Goal: Task Accomplishment & Management: Manage account settings

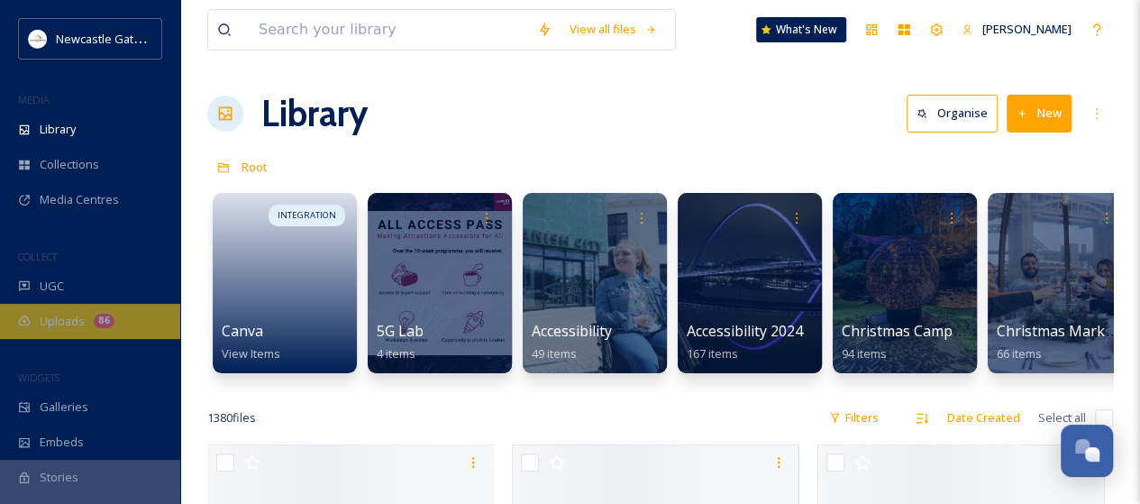
click at [63, 325] on span "Uploads" at bounding box center [62, 321] width 45 height 17
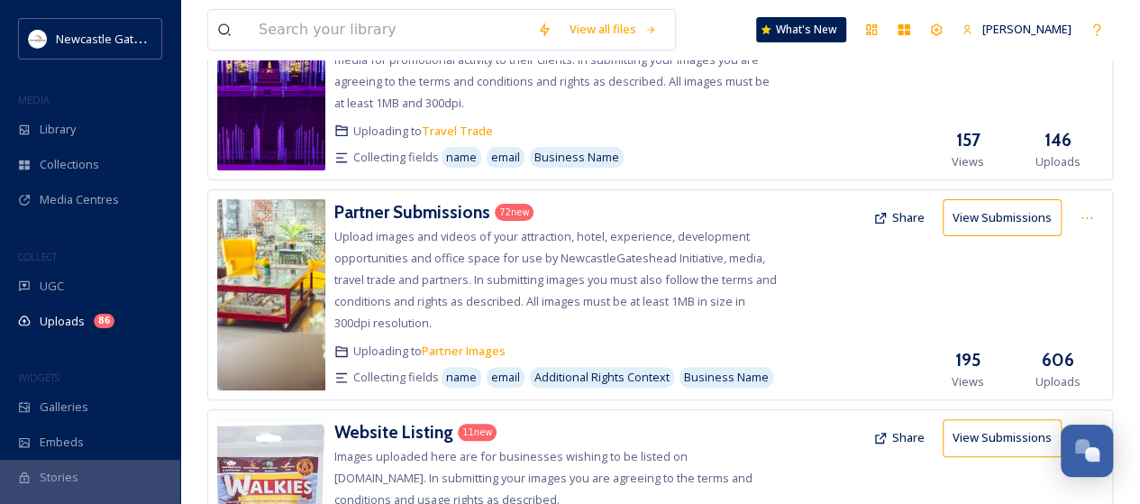
scroll to position [90, 0]
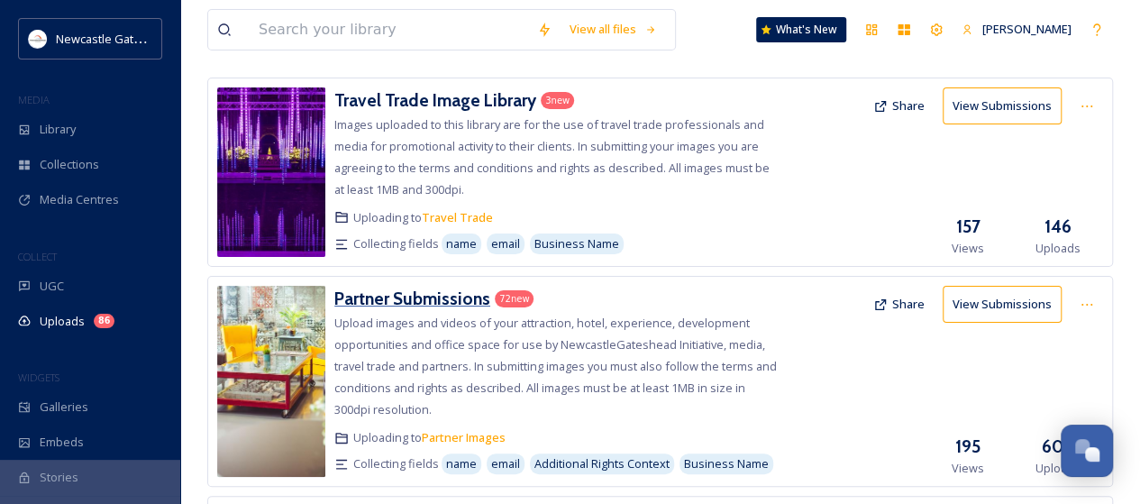
click at [454, 293] on h3 "Partner Submissions" at bounding box center [412, 298] width 156 height 22
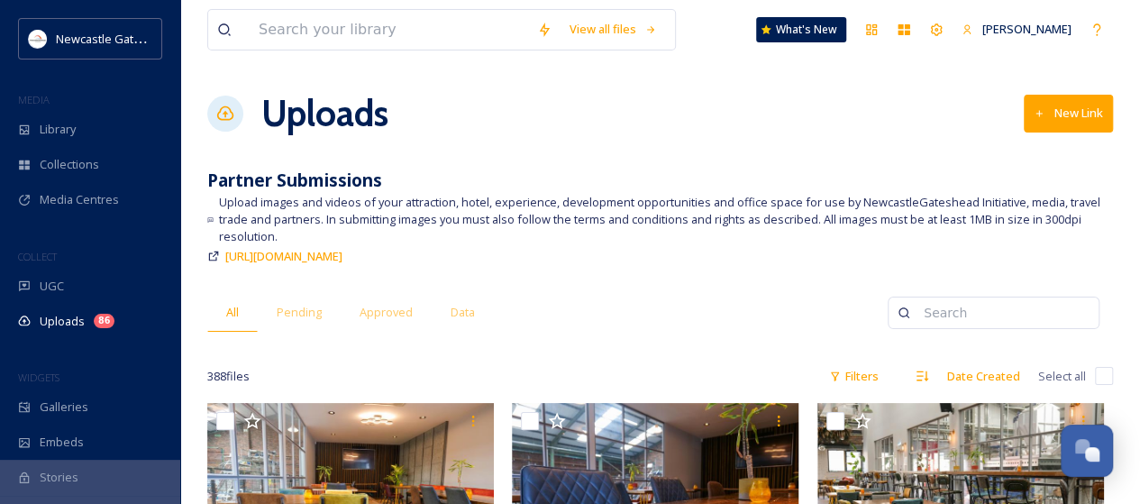
scroll to position [270, 0]
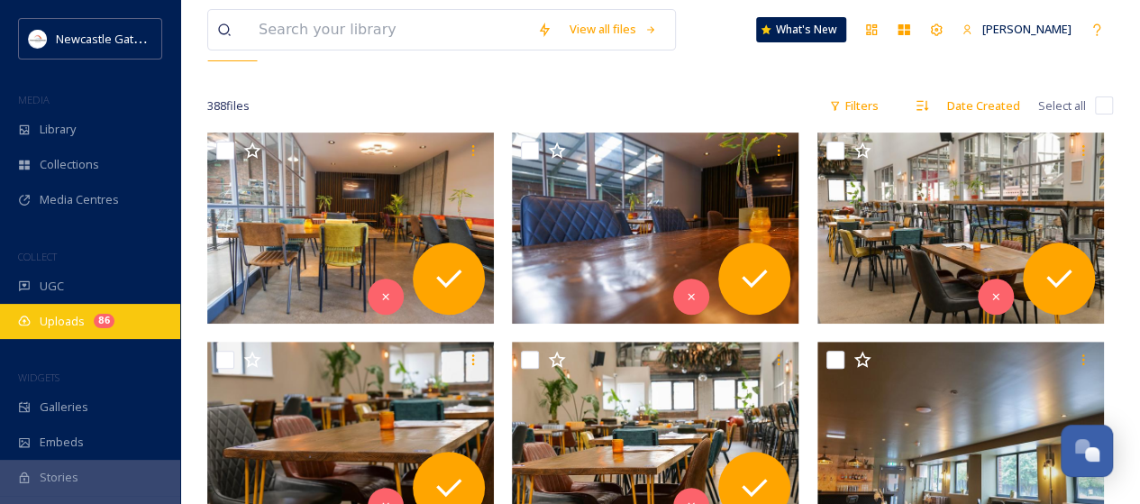
click at [64, 328] on span "Uploads" at bounding box center [62, 321] width 45 height 17
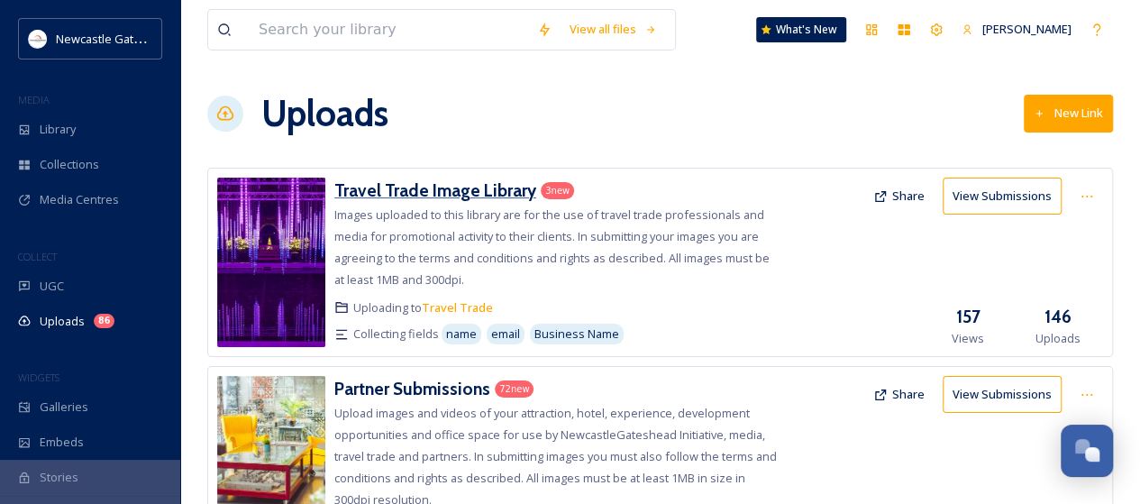
click at [434, 189] on h3 "Travel Trade Image Library" at bounding box center [435, 190] width 202 height 22
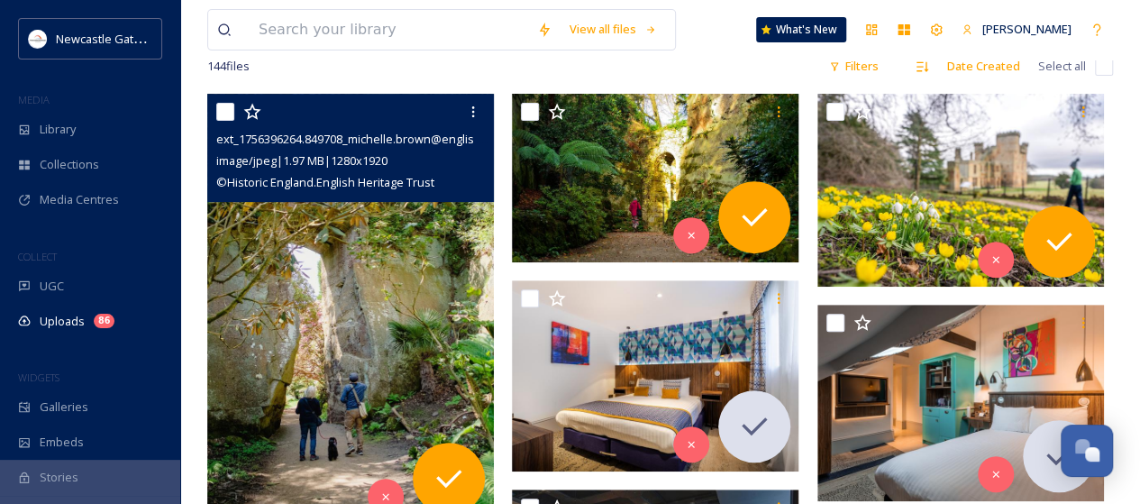
scroll to position [180, 0]
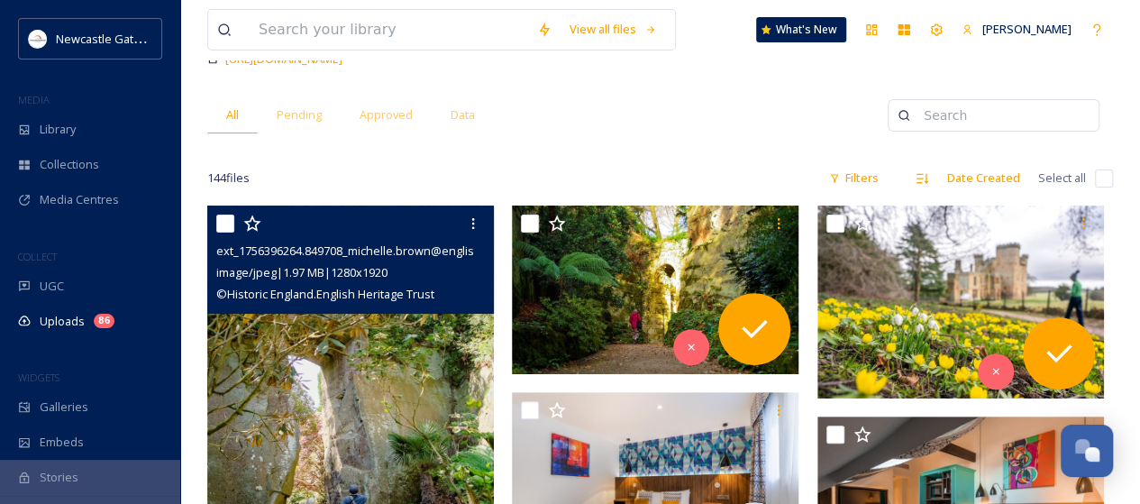
click at [225, 228] on input "checkbox" at bounding box center [225, 223] width 18 height 18
checkbox input "true"
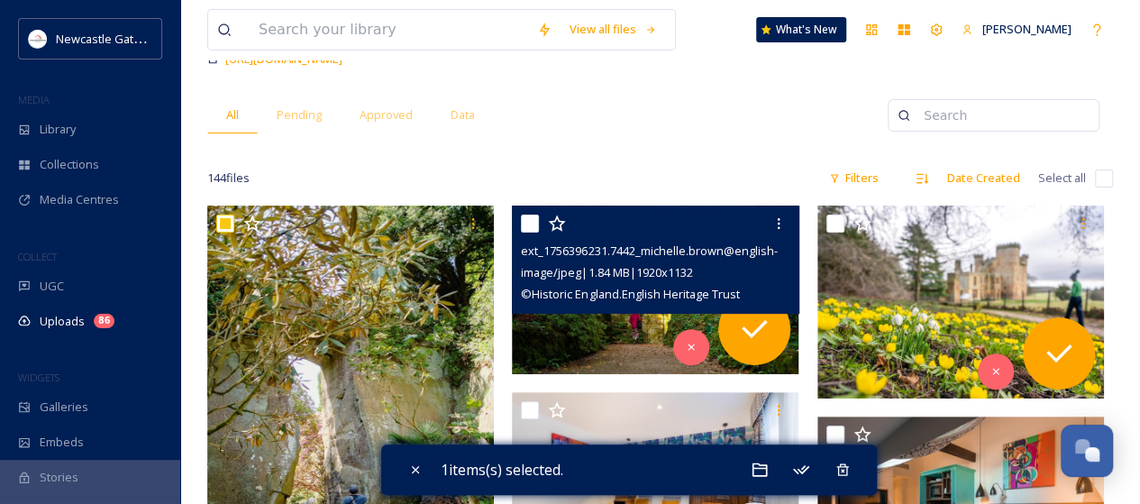
click at [528, 224] on input "checkbox" at bounding box center [530, 223] width 18 height 18
checkbox input "true"
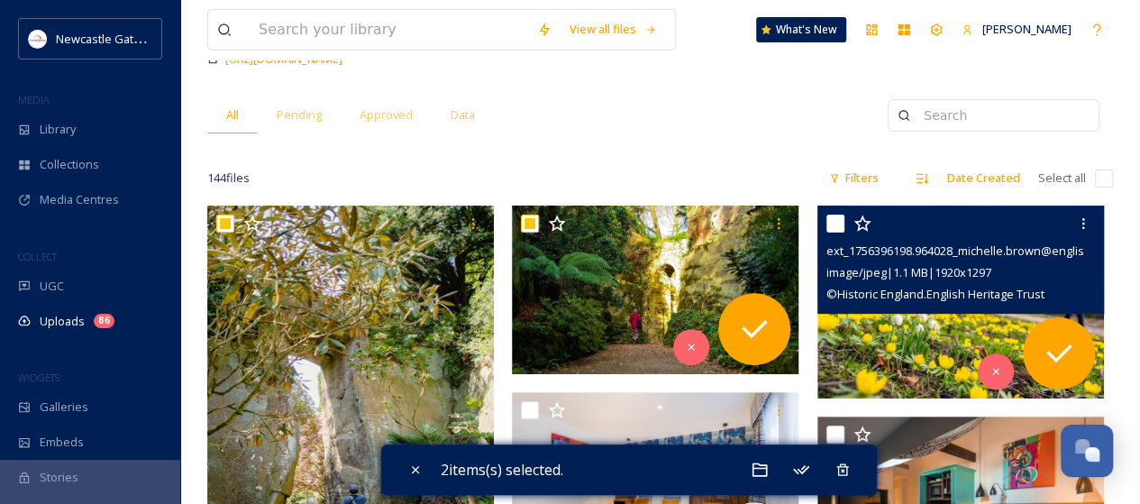
click at [833, 219] on input "checkbox" at bounding box center [835, 223] width 18 height 18
checkbox input "true"
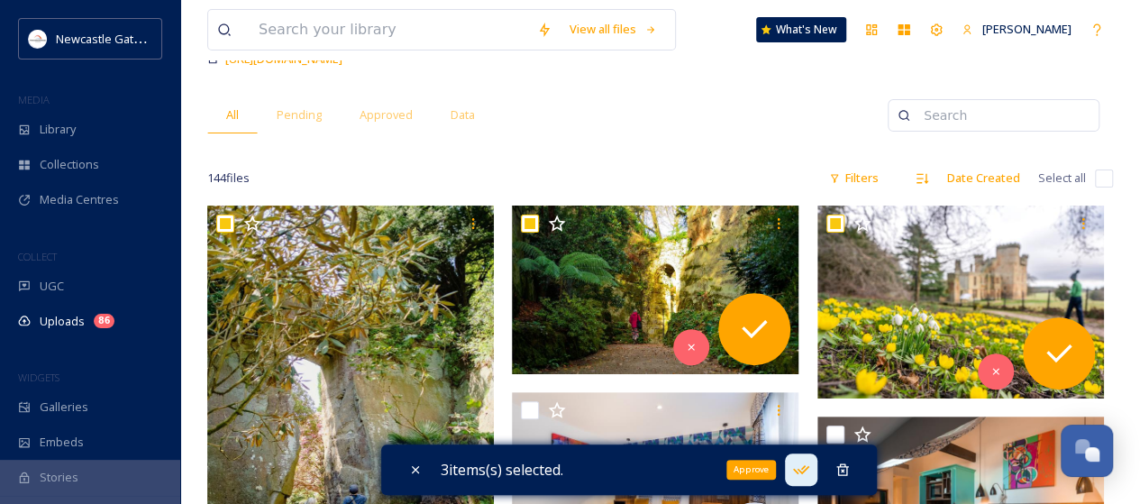
click at [810, 466] on icon at bounding box center [801, 469] width 18 height 18
checkbox input "false"
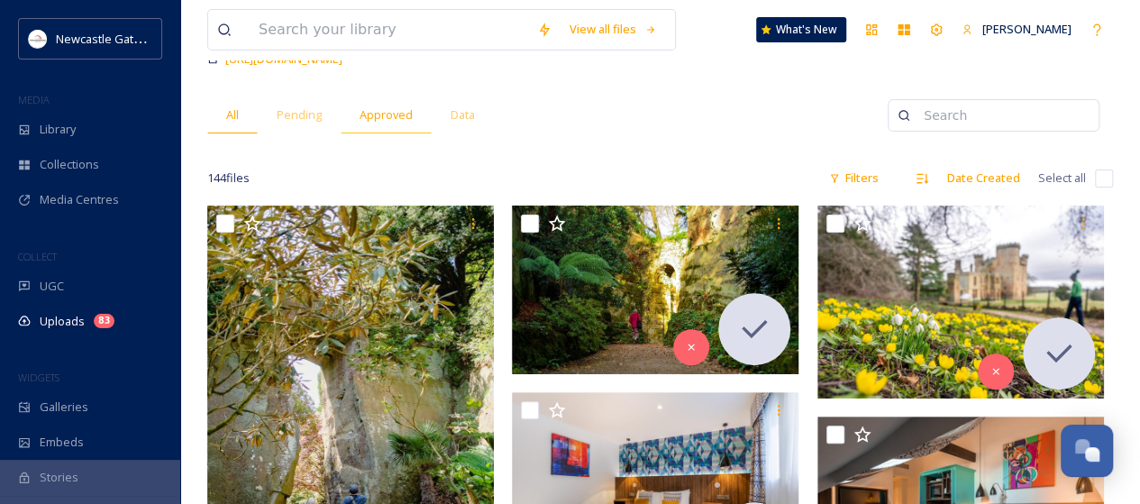
click at [393, 113] on span "Approved" at bounding box center [385, 114] width 53 height 17
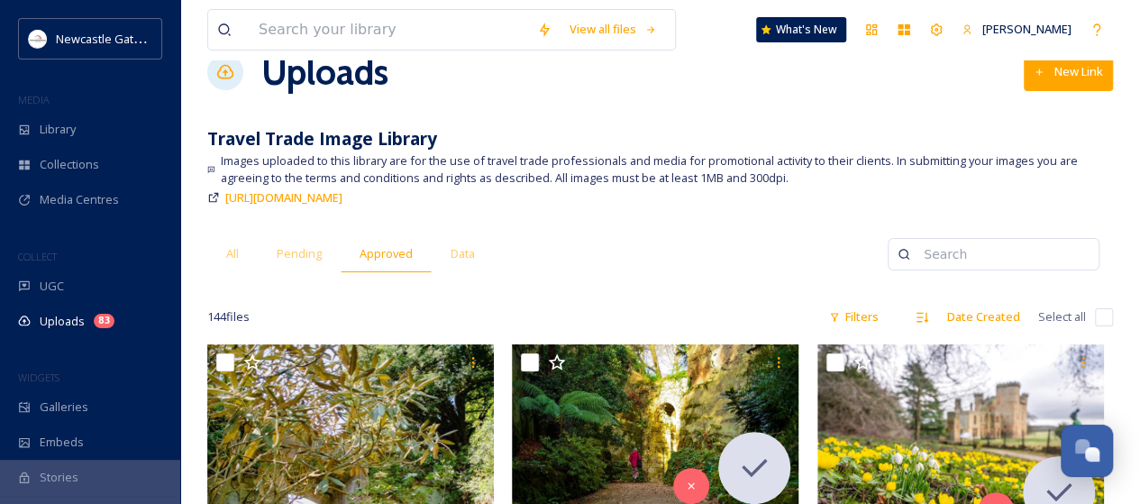
scroll to position [180, 0]
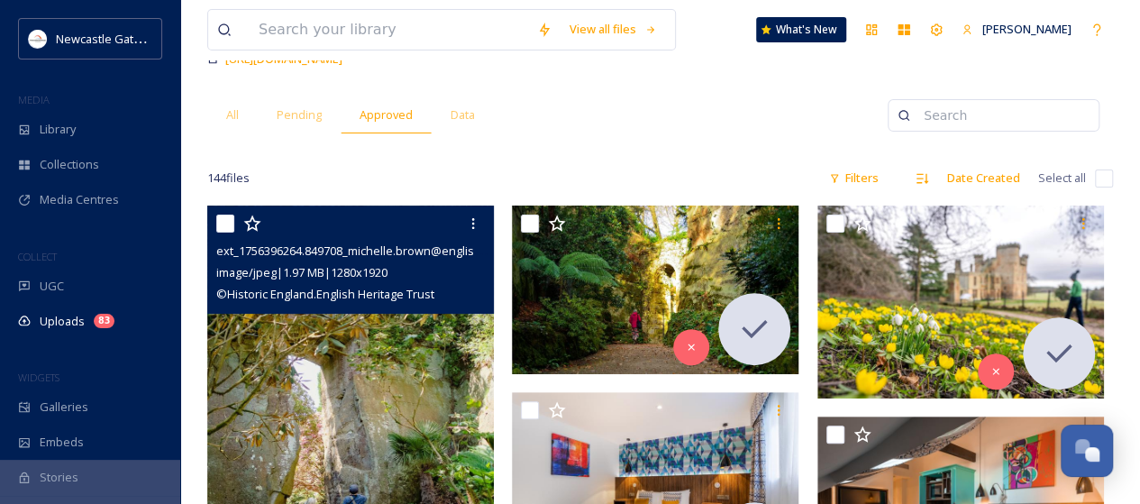
click at [223, 225] on input "checkbox" at bounding box center [225, 223] width 18 height 18
checkbox input "true"
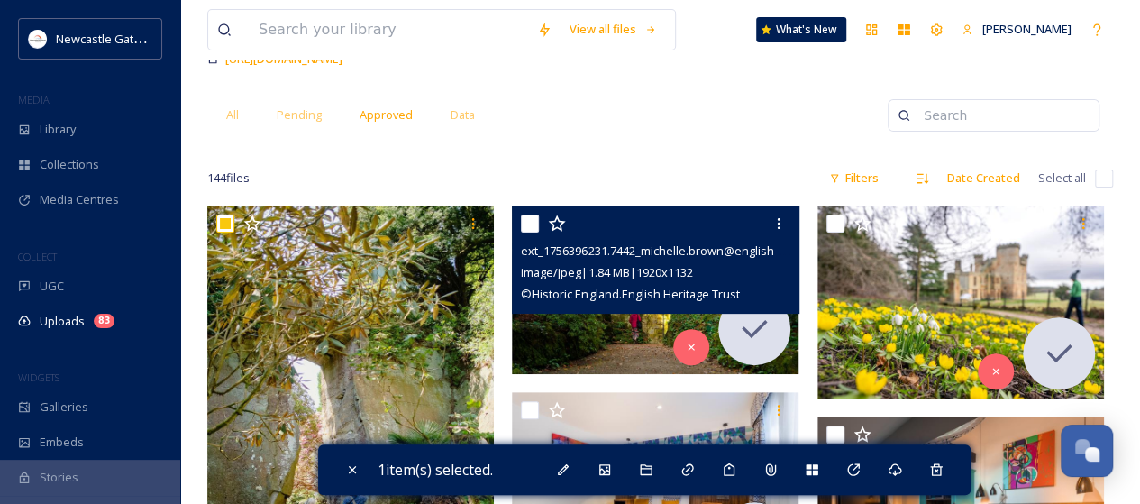
click at [532, 221] on input "checkbox" at bounding box center [530, 223] width 18 height 18
checkbox input "true"
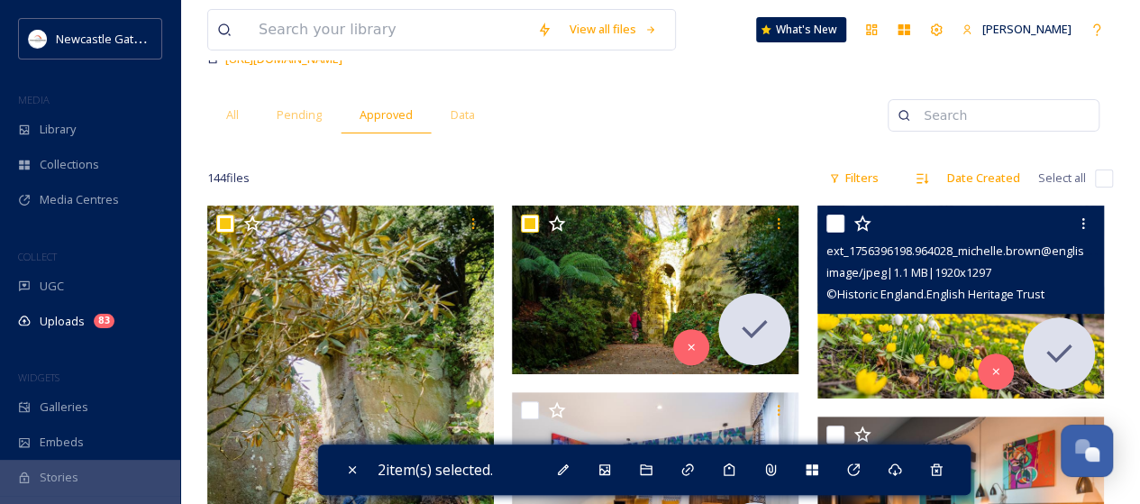
click at [831, 223] on input "checkbox" at bounding box center [835, 223] width 18 height 18
checkbox input "true"
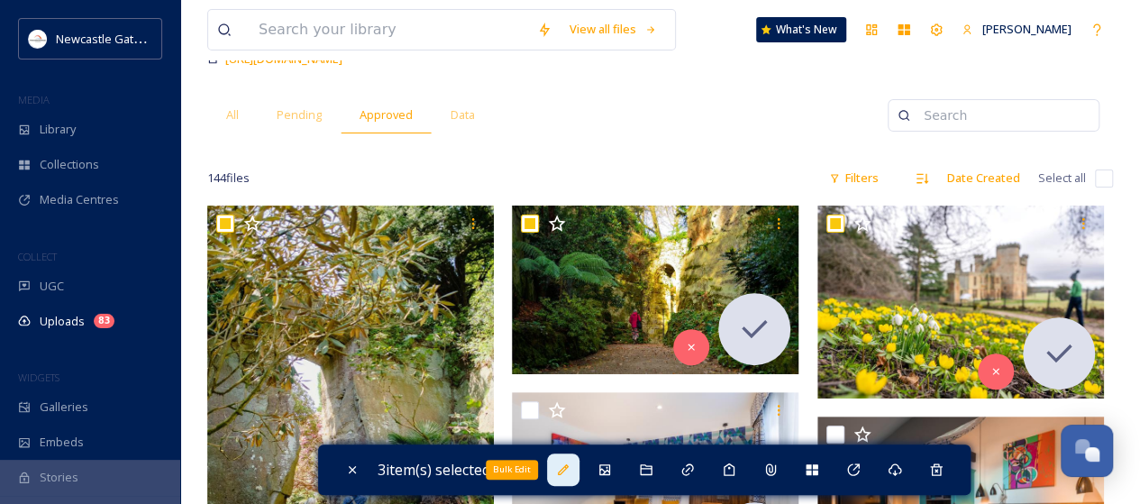
click at [566, 469] on icon at bounding box center [563, 469] width 11 height 11
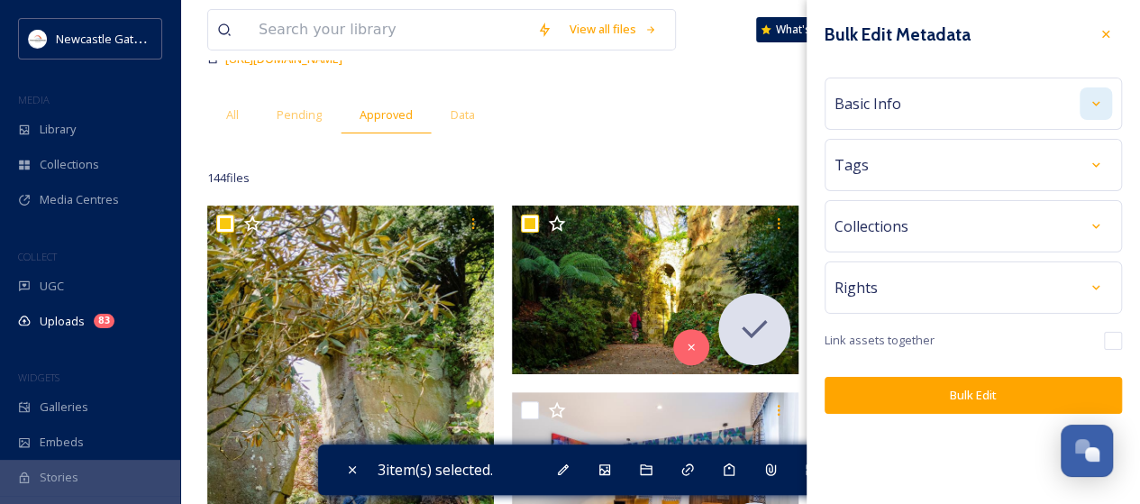
click at [1105, 100] on div at bounding box center [1095, 103] width 32 height 32
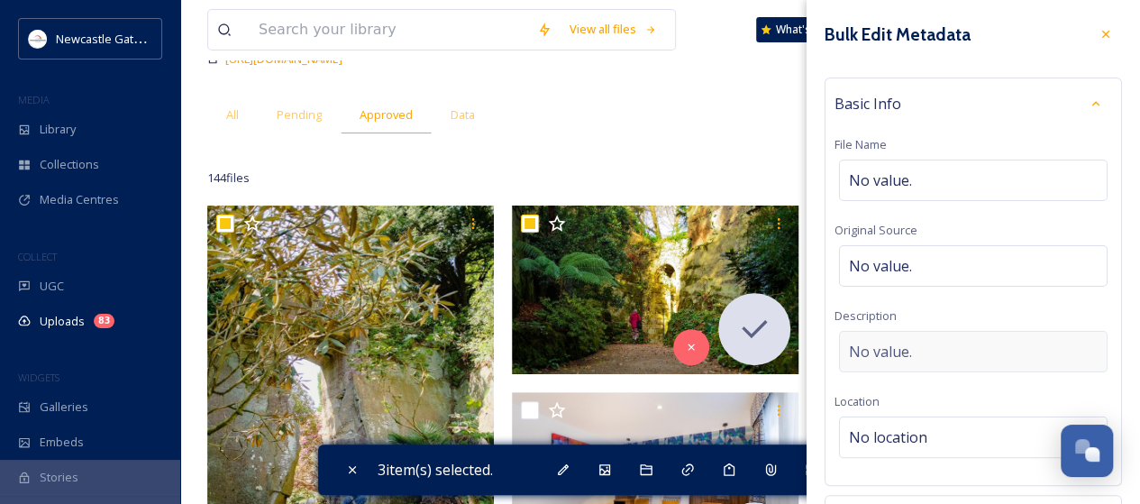
click at [883, 347] on span "No value." at bounding box center [880, 352] width 63 height 22
click at [883, 347] on textarea at bounding box center [973, 406] width 278 height 150
type textarea "[GEOGRAPHIC_DATA]"
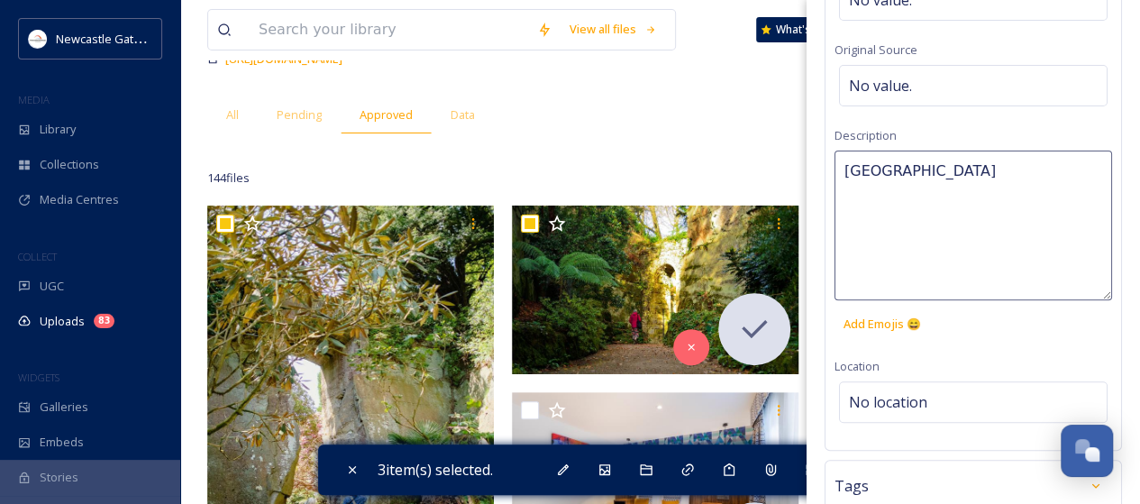
scroll to position [270, 0]
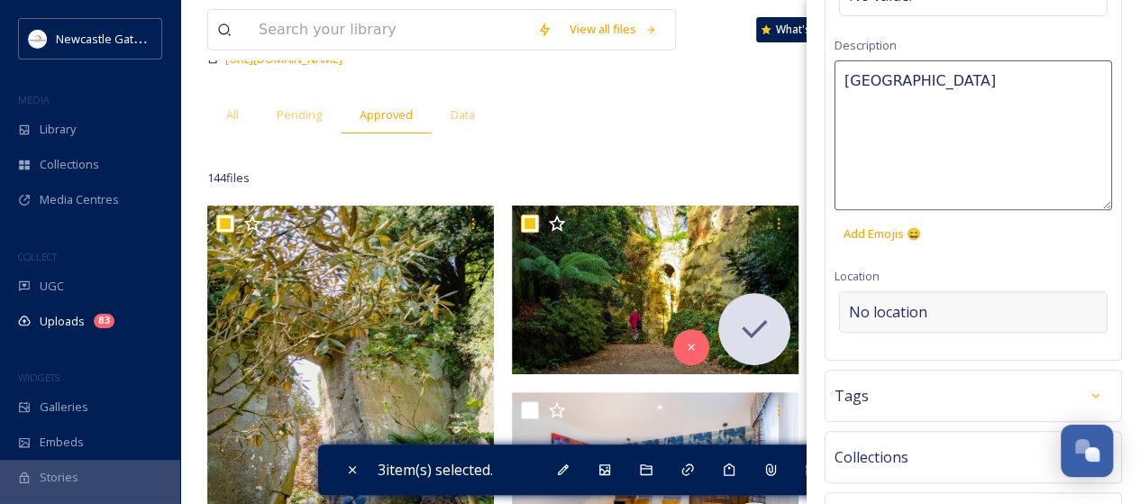
click at [905, 303] on div "Bulk Edit Metadata Basic Info File Name No value. Original Source No value. Des…" at bounding box center [972, 196] width 333 height 933
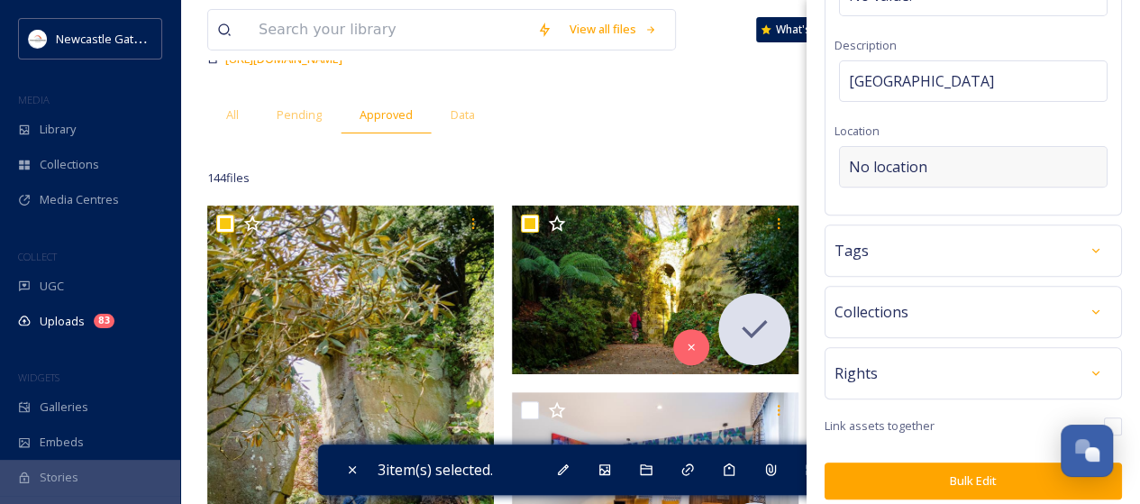
click at [926, 176] on div "No location" at bounding box center [973, 166] width 268 height 41
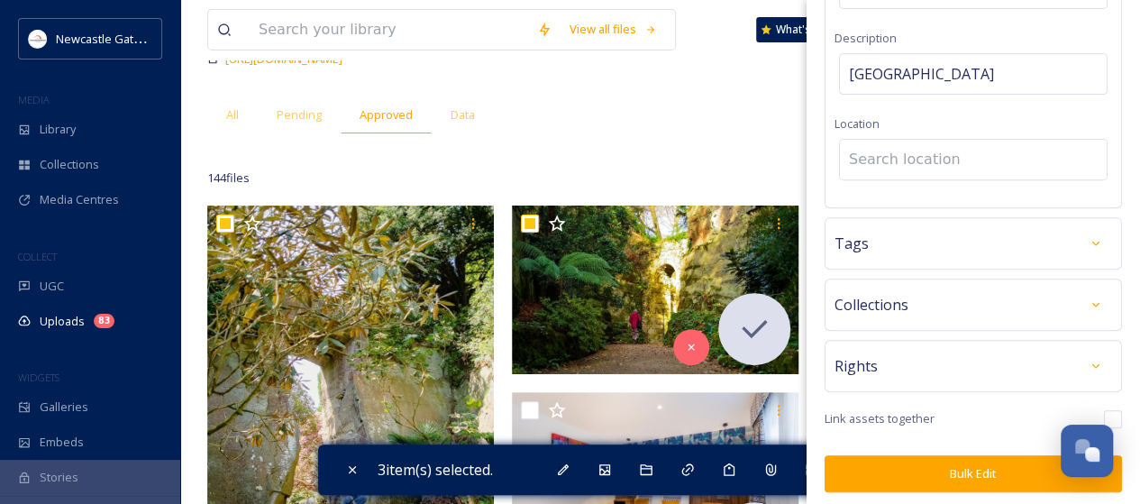
click at [926, 161] on input at bounding box center [973, 160] width 267 height 40
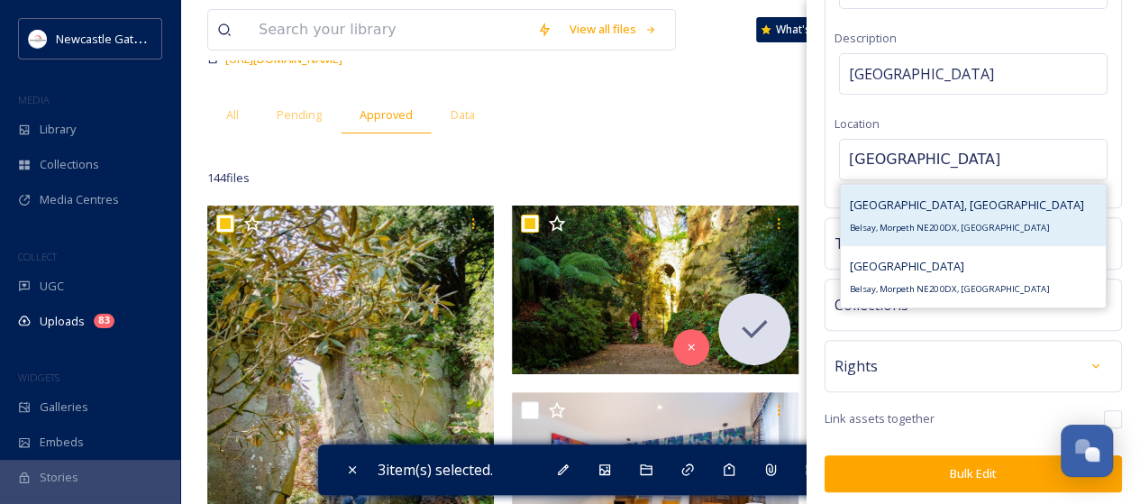
type input "[GEOGRAPHIC_DATA]"
click at [924, 212] on div "[GEOGRAPHIC_DATA], [GEOGRAPHIC_DATA], [GEOGRAPHIC_DATA], [GEOGRAPHIC_DATA]" at bounding box center [967, 215] width 234 height 43
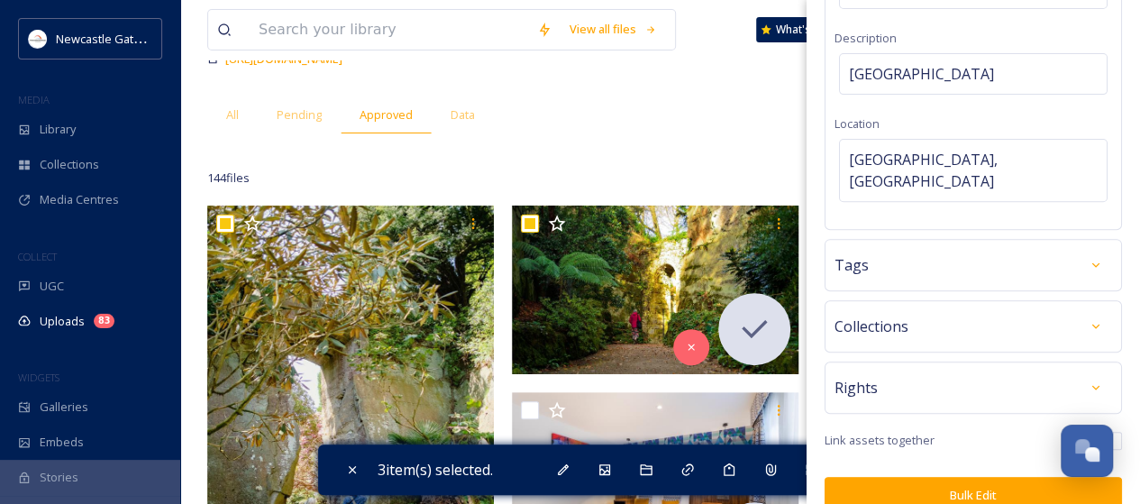
click at [924, 249] on div "Tags" at bounding box center [973, 265] width 278 height 32
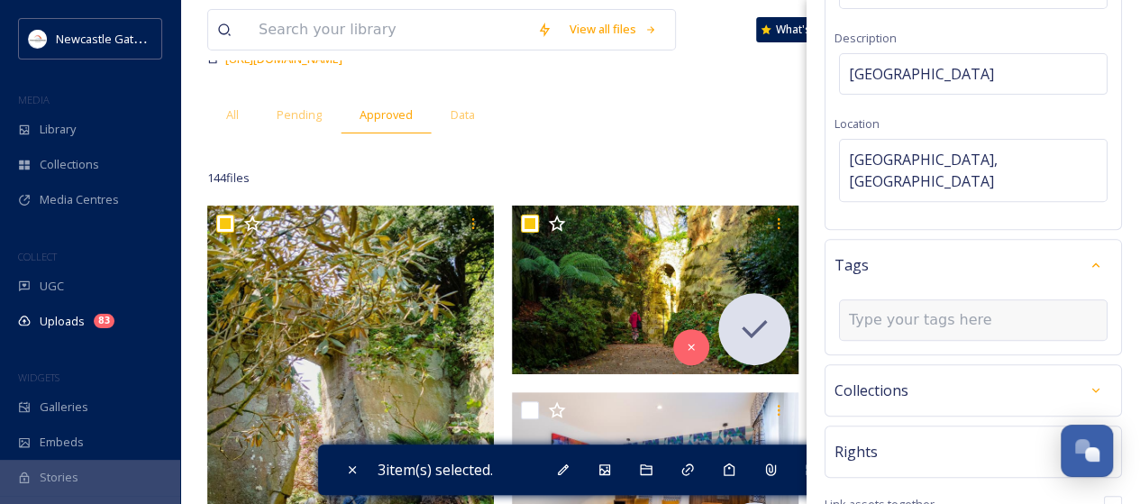
click at [923, 309] on input at bounding box center [939, 320] width 180 height 22
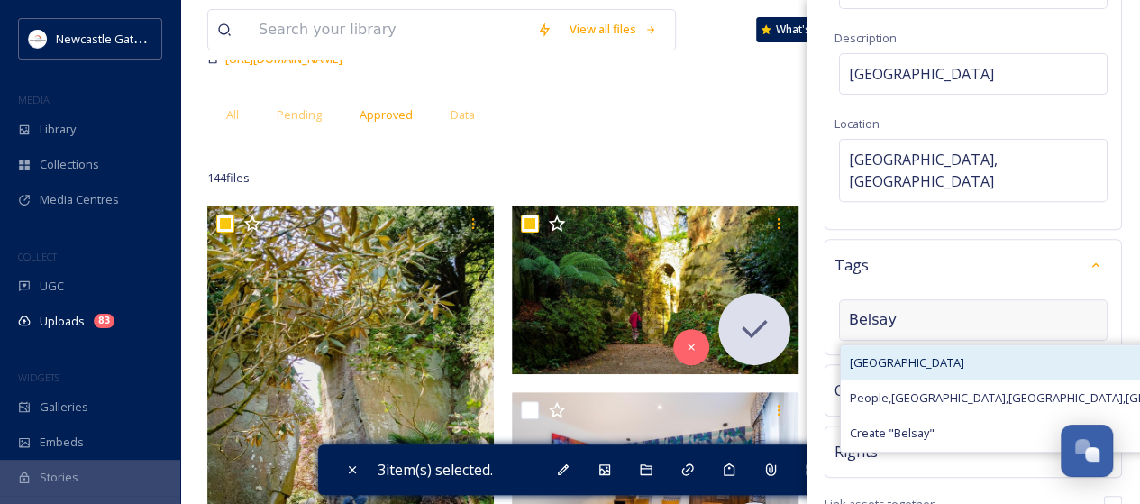
type input "Belsay"
click at [933, 354] on span "[GEOGRAPHIC_DATA]" at bounding box center [907, 362] width 114 height 17
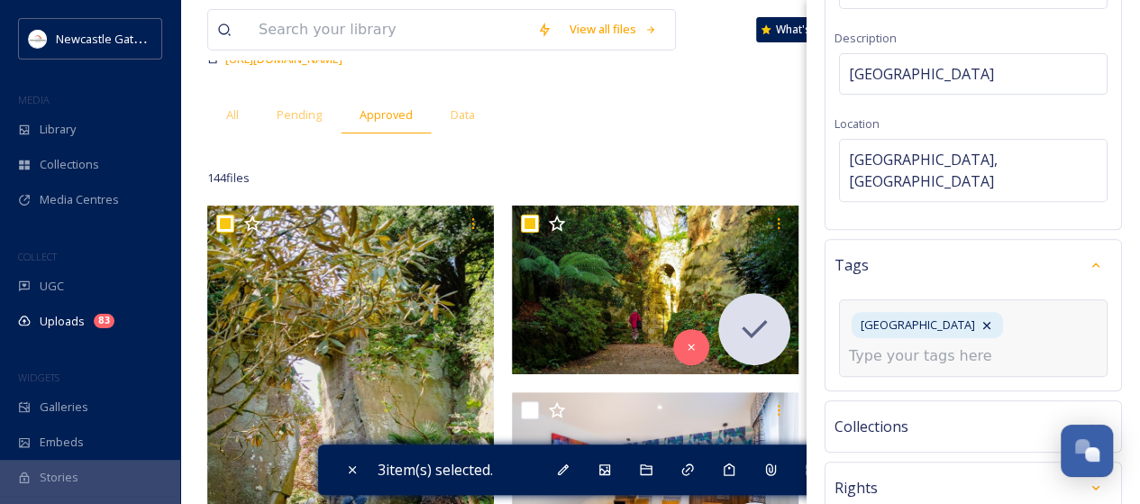
click at [929, 345] on input at bounding box center [939, 356] width 180 height 22
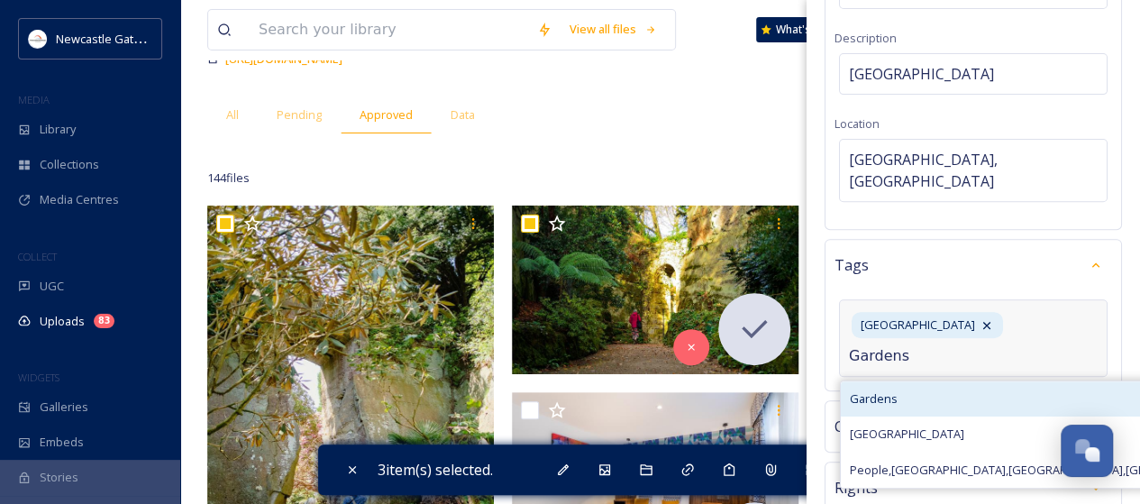
type input "Gardens"
click at [882, 390] on span "Gardens" at bounding box center [874, 398] width 48 height 17
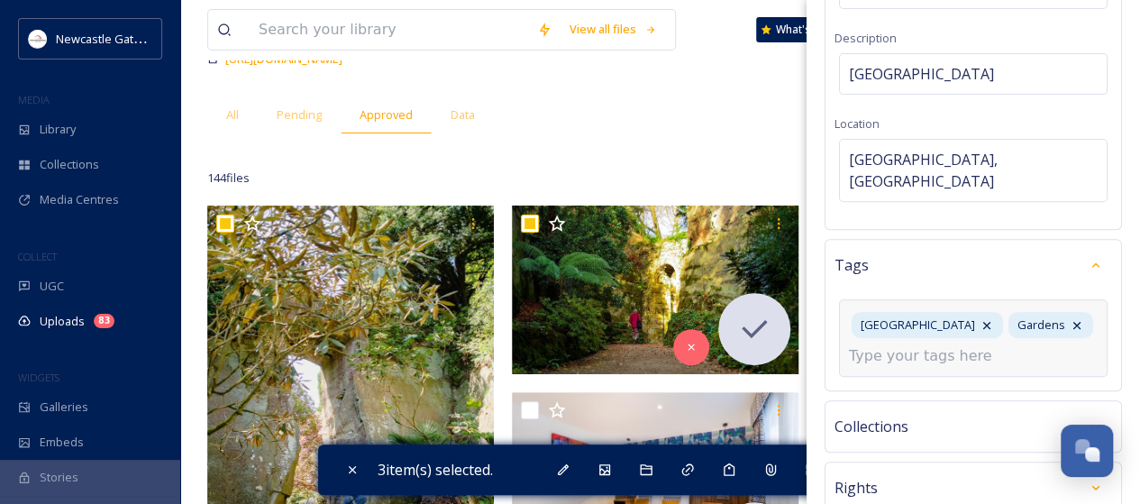
click at [917, 367] on input at bounding box center [939, 356] width 180 height 22
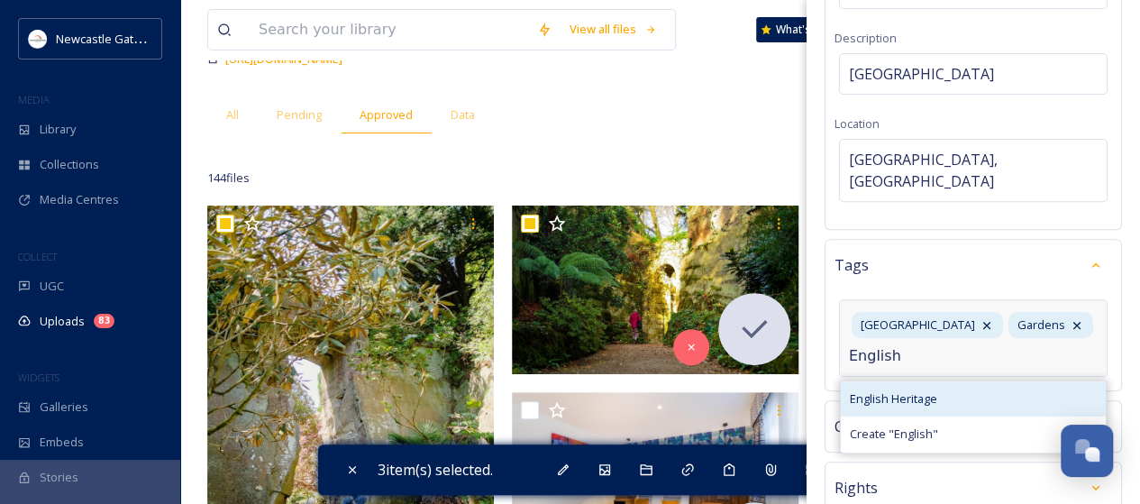
type input "English"
click at [915, 401] on span "English Heritage" at bounding box center [893, 398] width 87 height 17
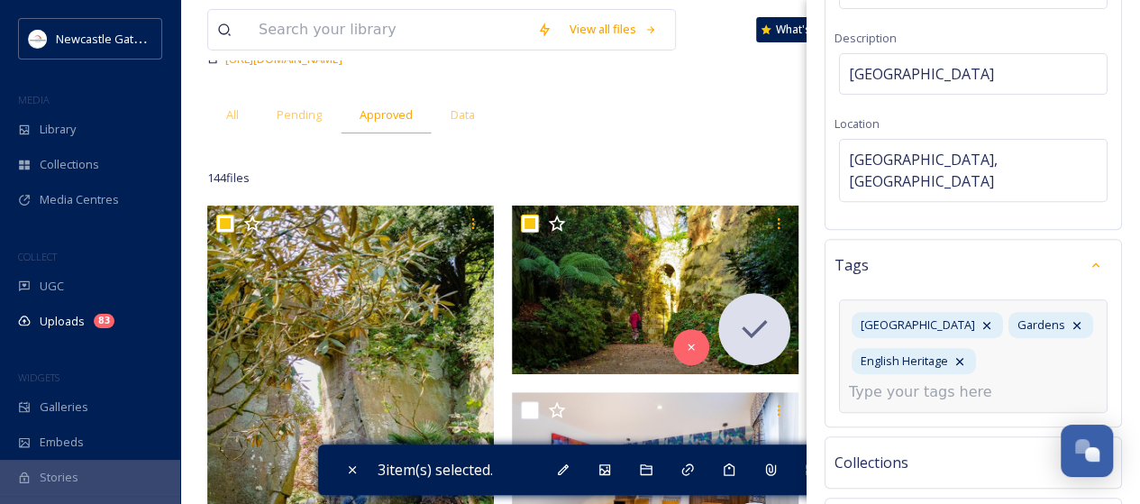
click at [918, 381] on input at bounding box center [939, 392] width 180 height 22
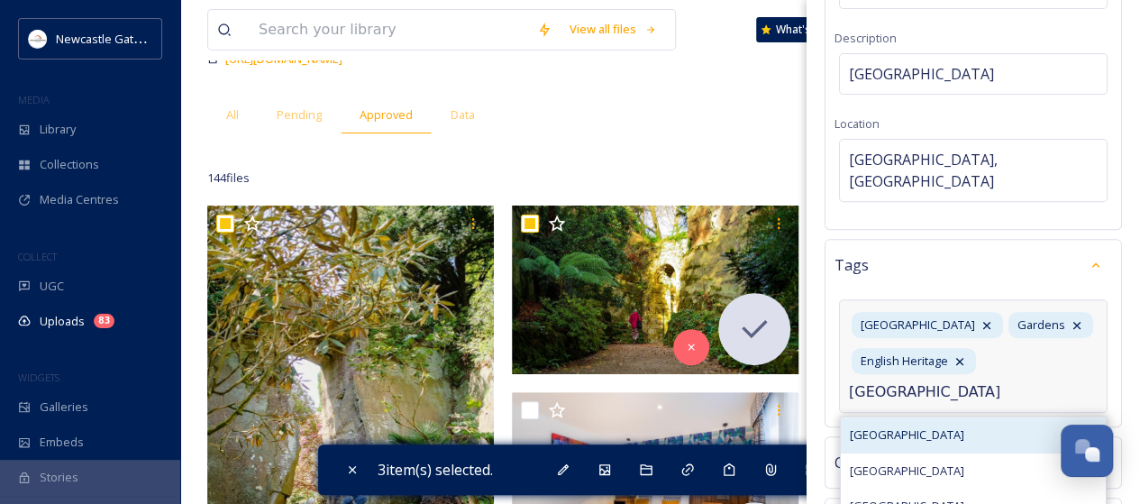
type input "[GEOGRAPHIC_DATA]"
click at [907, 426] on span "[GEOGRAPHIC_DATA]" at bounding box center [907, 434] width 114 height 17
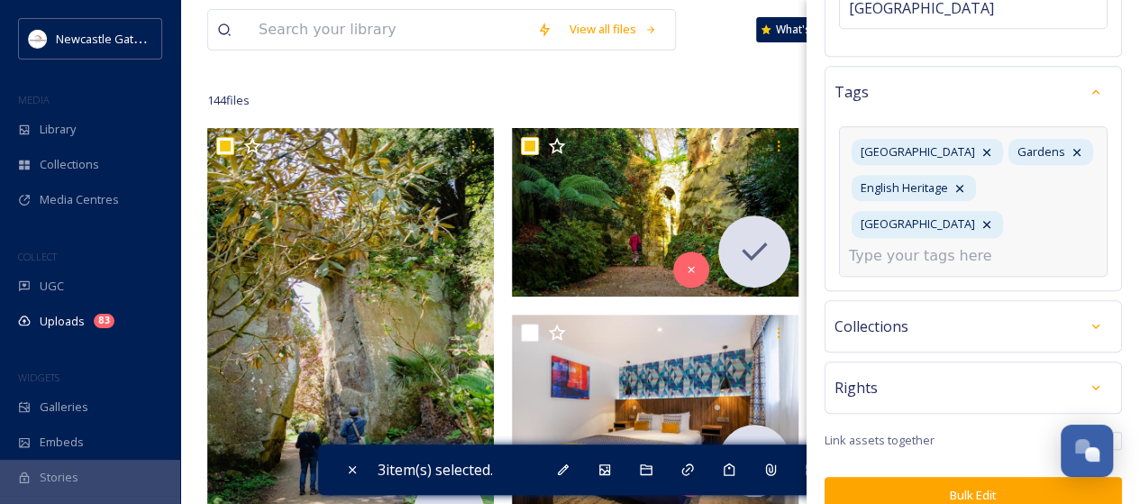
scroll to position [360, 0]
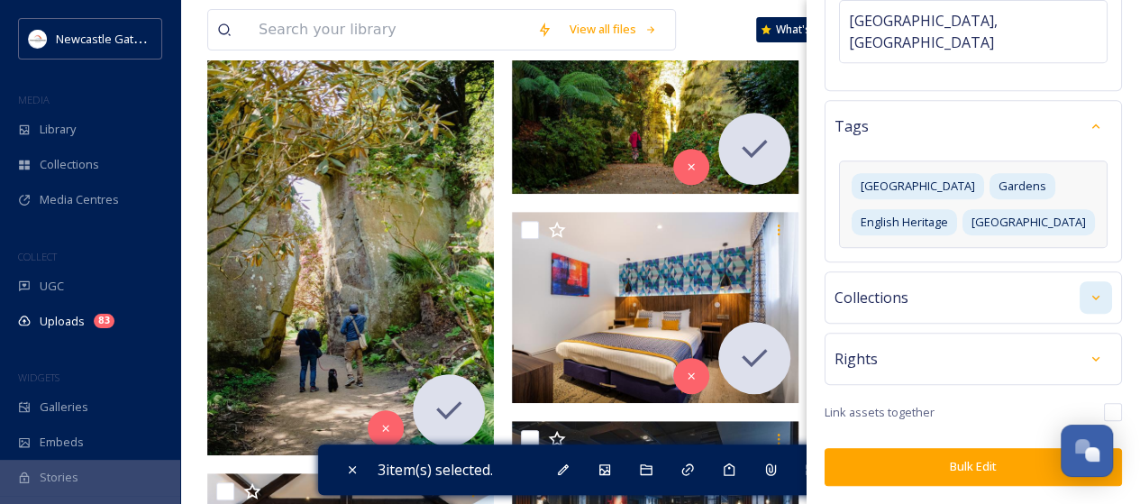
click at [1088, 297] on icon at bounding box center [1095, 297] width 14 height 14
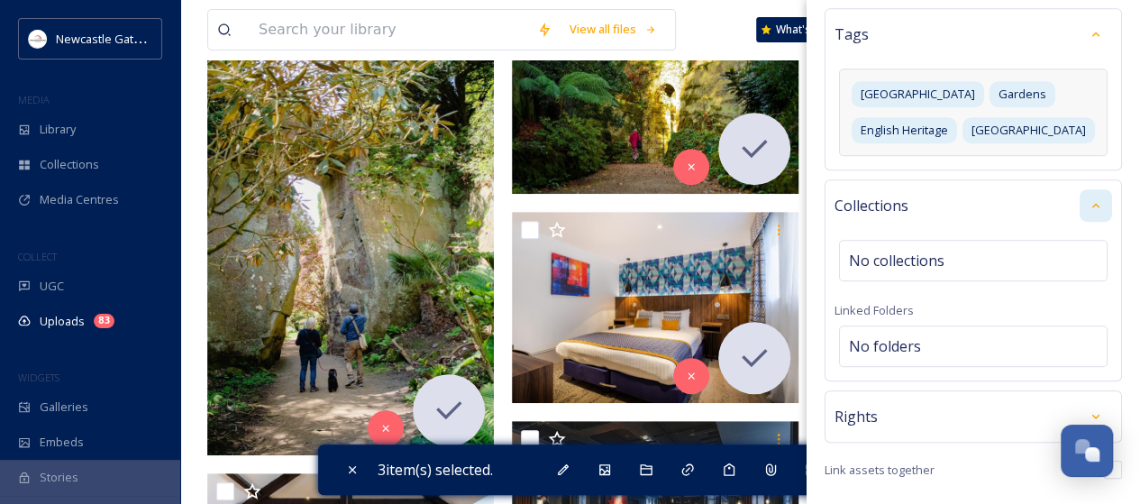
scroll to position [536, 0]
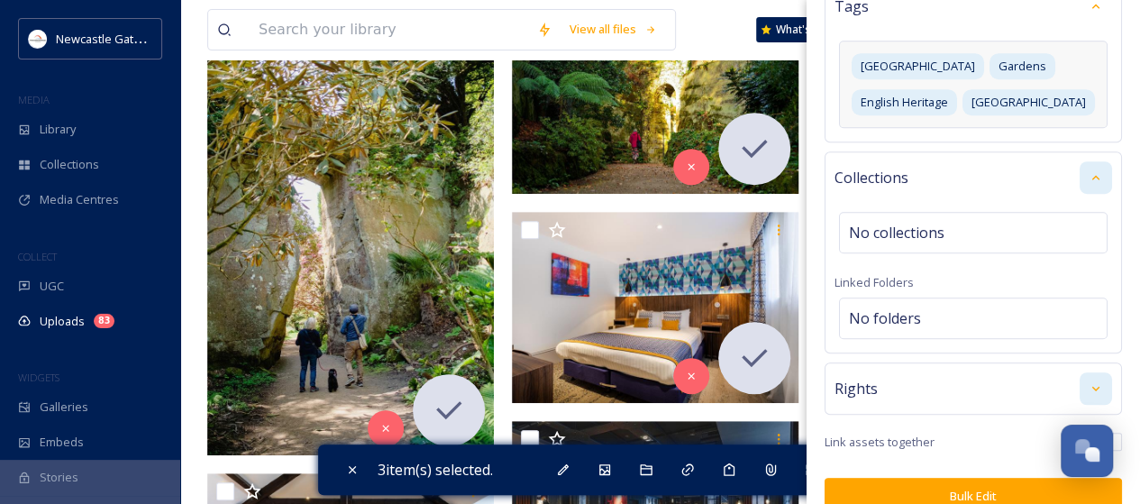
click at [1088, 381] on icon at bounding box center [1095, 388] width 14 height 14
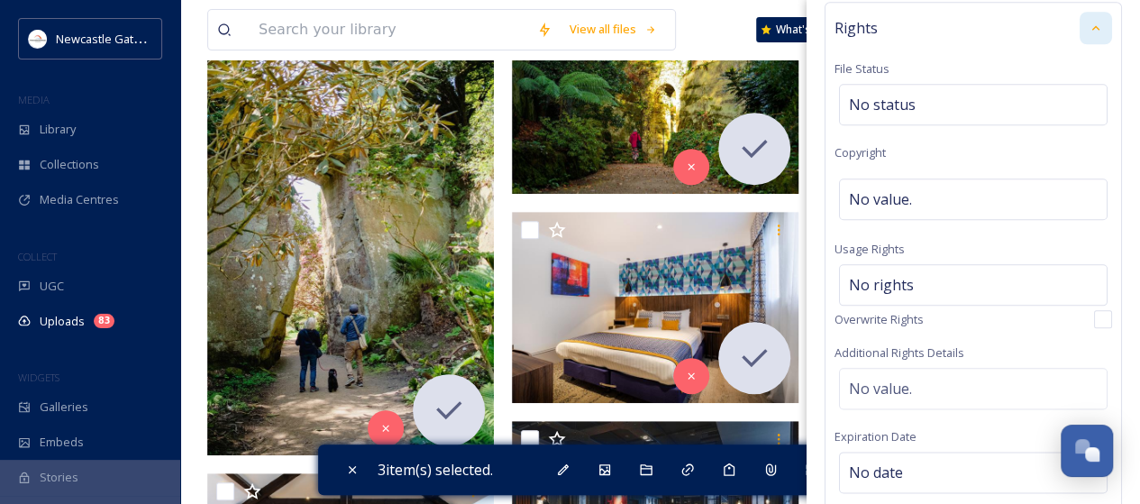
scroll to position [1076, 0]
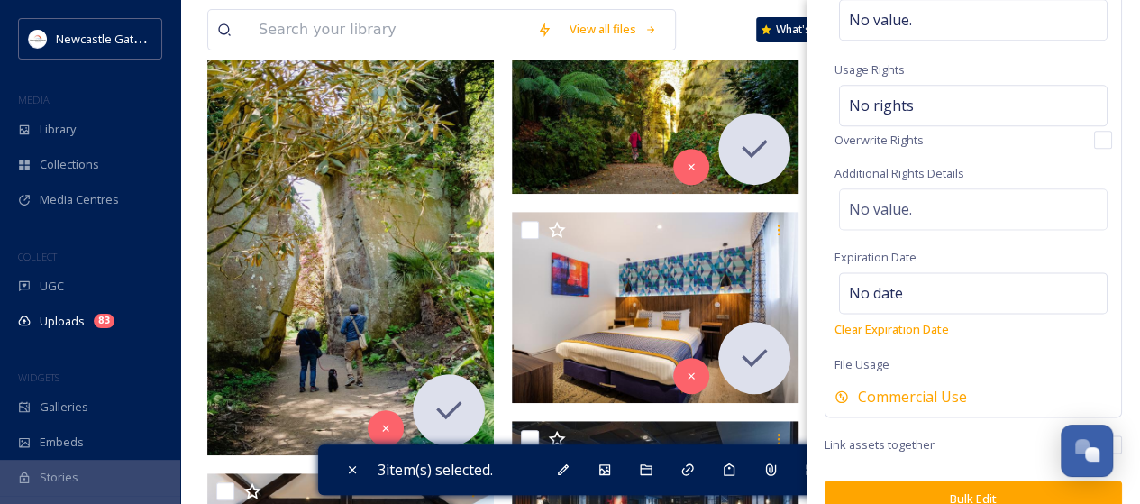
click at [933, 480] on button "Bulk Edit" at bounding box center [972, 498] width 297 height 37
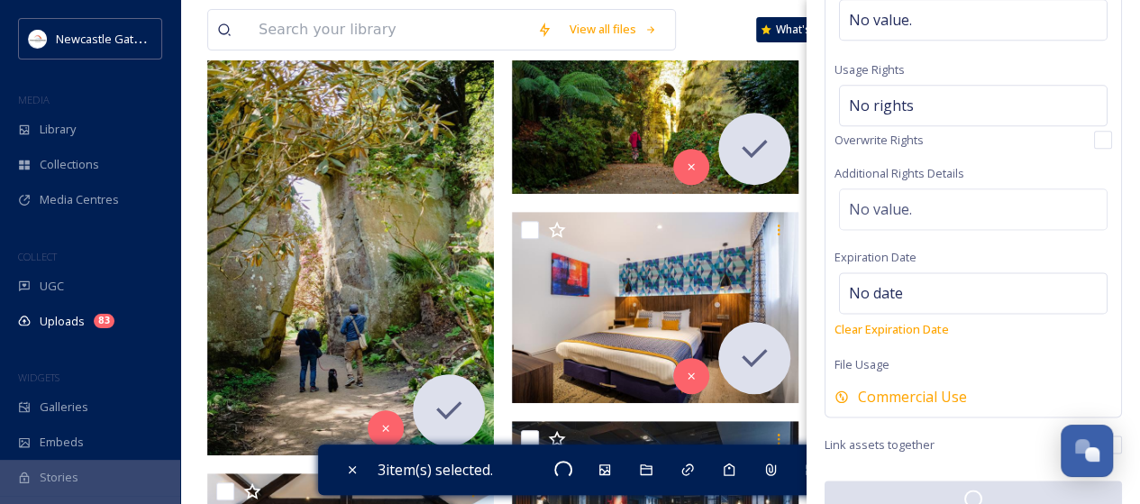
scroll to position [1075, 0]
checkbox input "false"
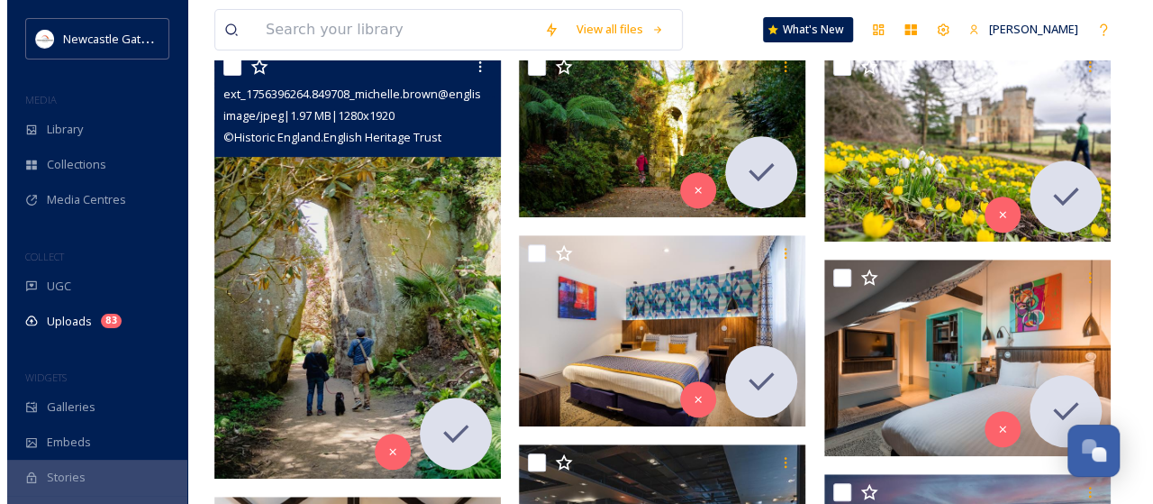
scroll to position [360, 0]
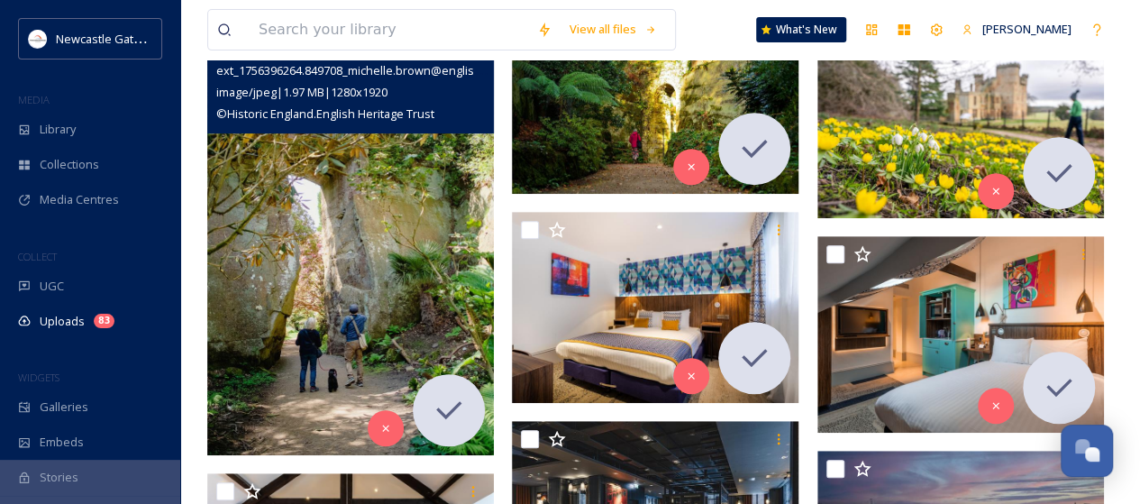
click at [393, 253] on img at bounding box center [350, 240] width 287 height 430
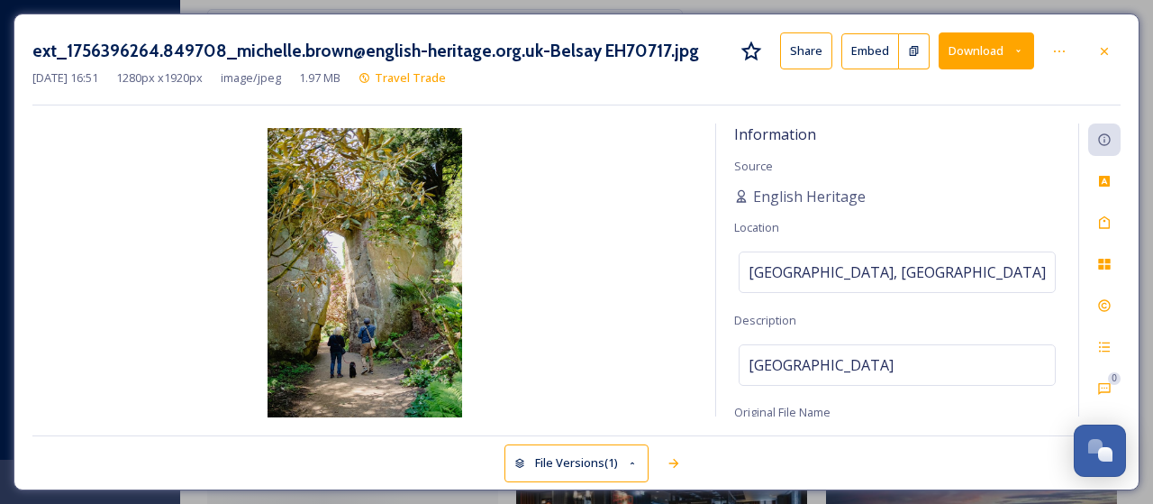
scroll to position [36, 0]
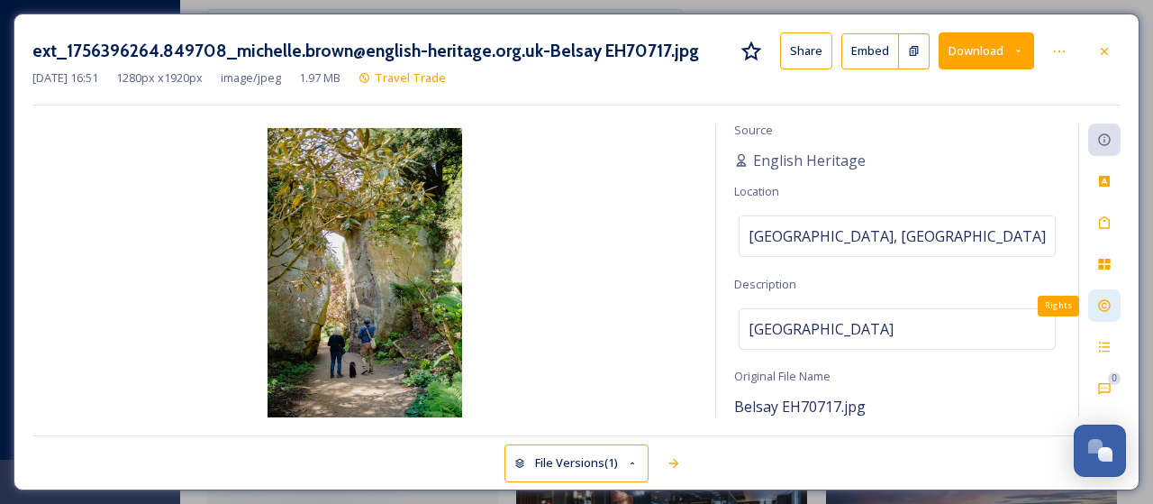
click at [1101, 304] on icon at bounding box center [1104, 305] width 14 height 14
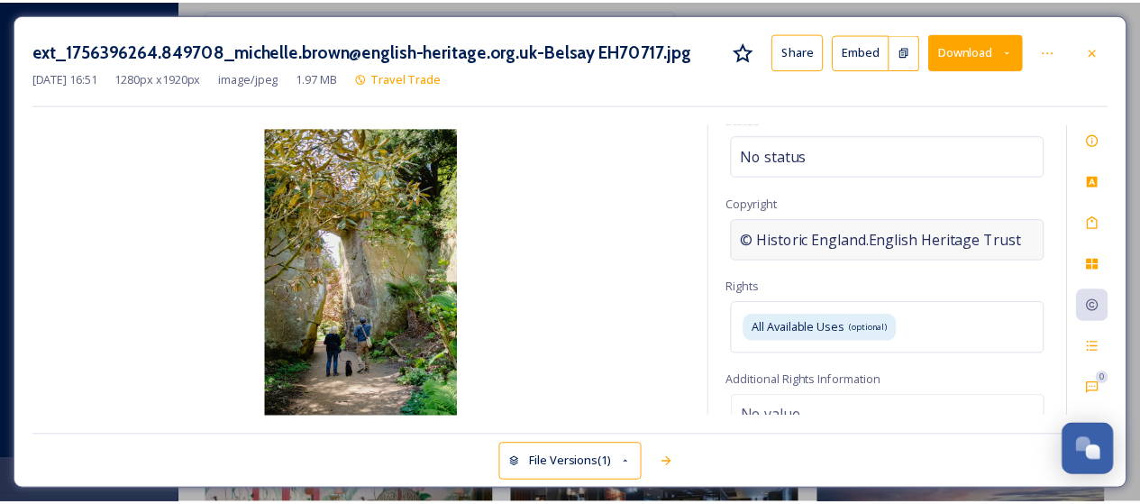
scroll to position [0, 0]
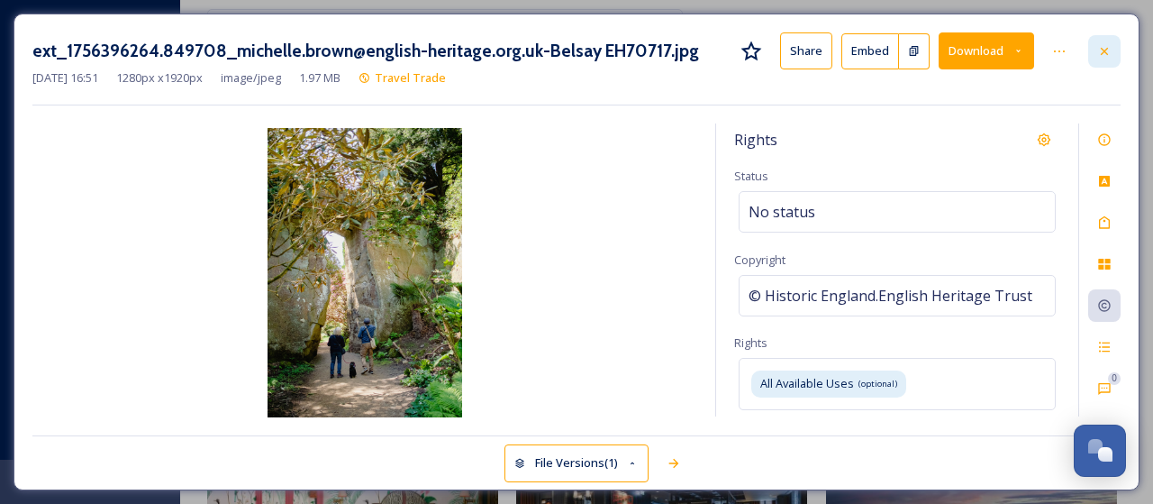
click at [1110, 55] on icon at bounding box center [1104, 51] width 14 height 14
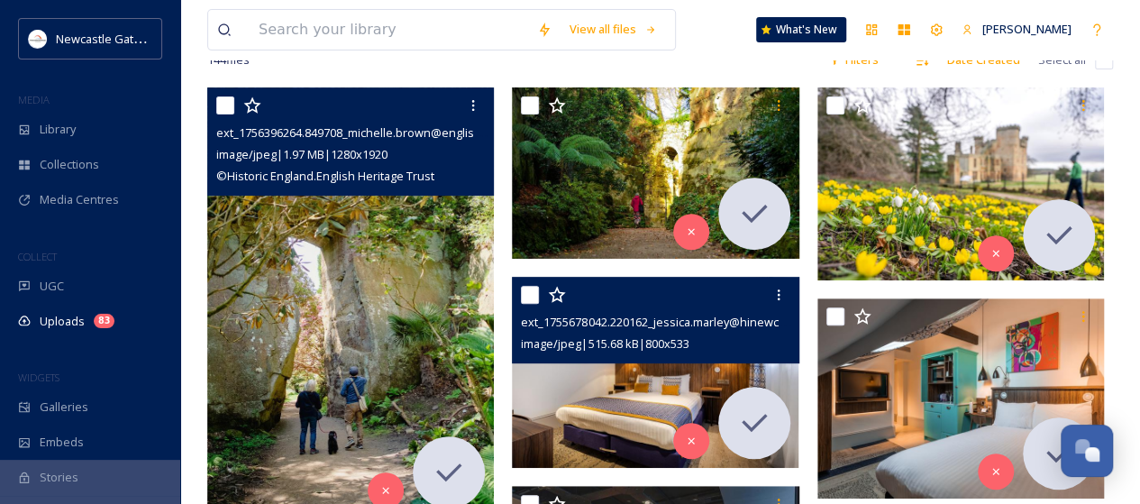
scroll to position [270, 0]
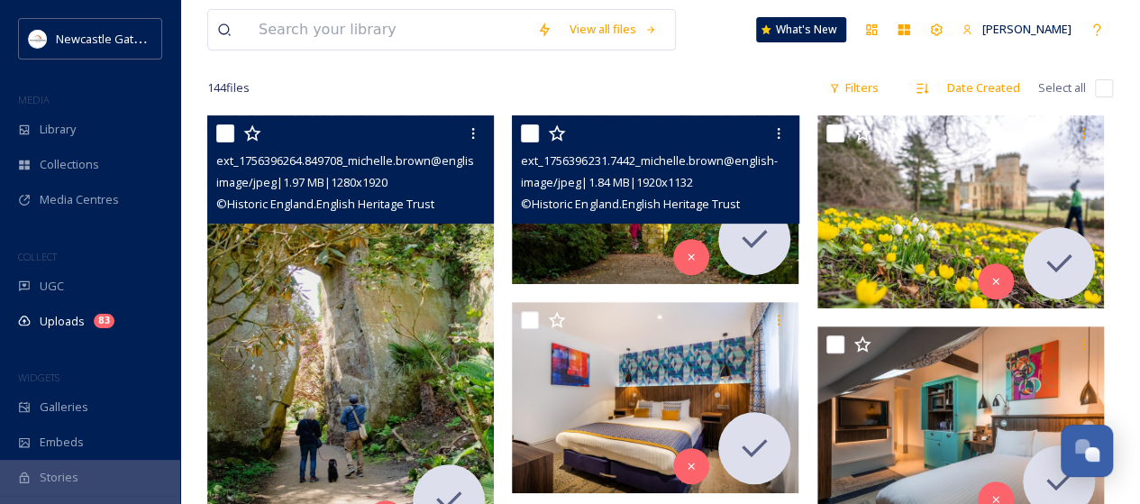
click at [622, 197] on span "© Historic England.English Heritage Trust" at bounding box center [630, 204] width 218 height 16
click at [692, 176] on span "image/jpeg | 1.84 MB | 1920 x 1132" at bounding box center [606, 182] width 171 height 16
click at [706, 136] on div at bounding box center [657, 133] width 273 height 32
click at [618, 255] on img at bounding box center [655, 198] width 287 height 169
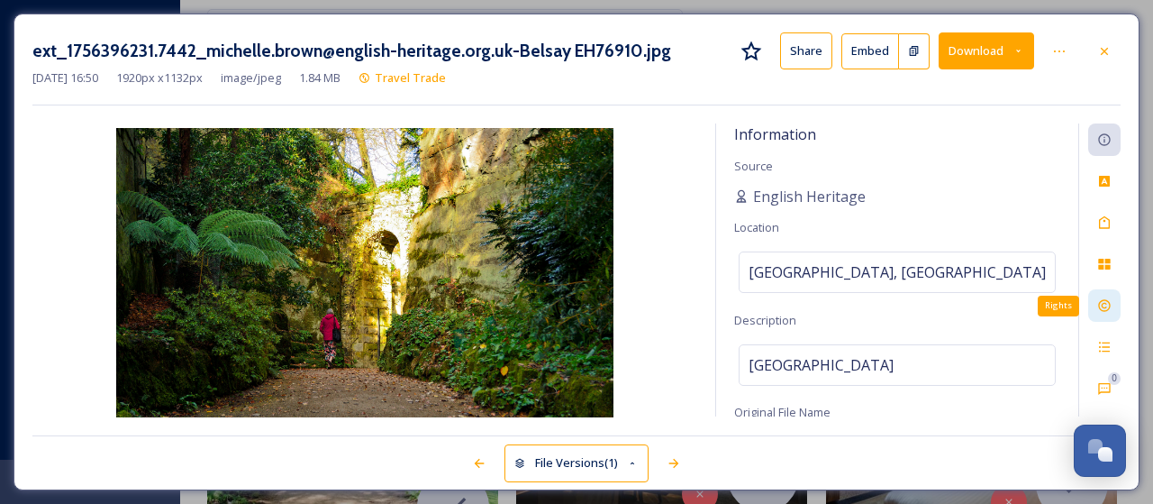
click at [1100, 296] on div "Rights" at bounding box center [1104, 305] width 32 height 32
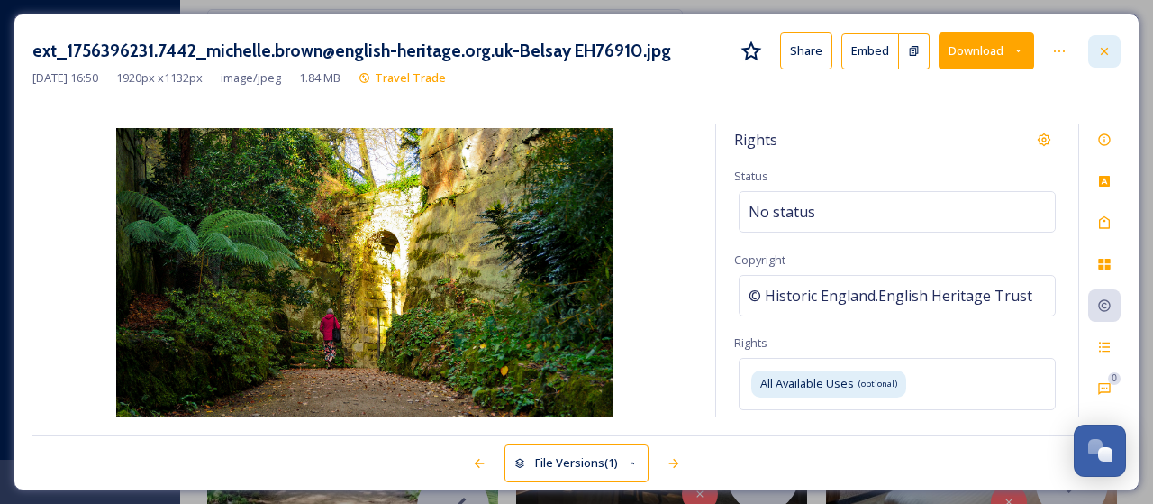
click at [1111, 44] on icon at bounding box center [1104, 51] width 14 height 14
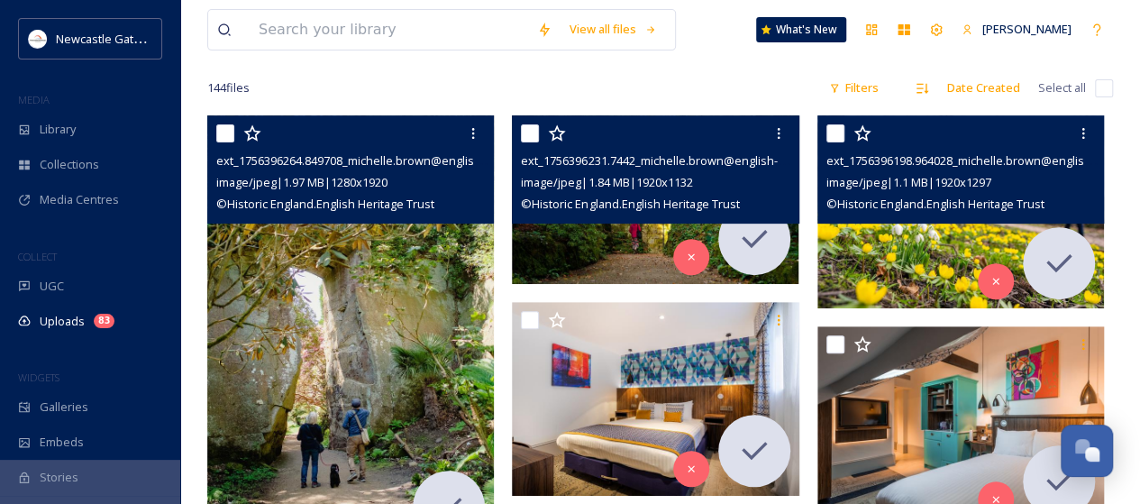
click at [972, 203] on span "© Historic England.English Heritage Trust" at bounding box center [935, 204] width 218 height 16
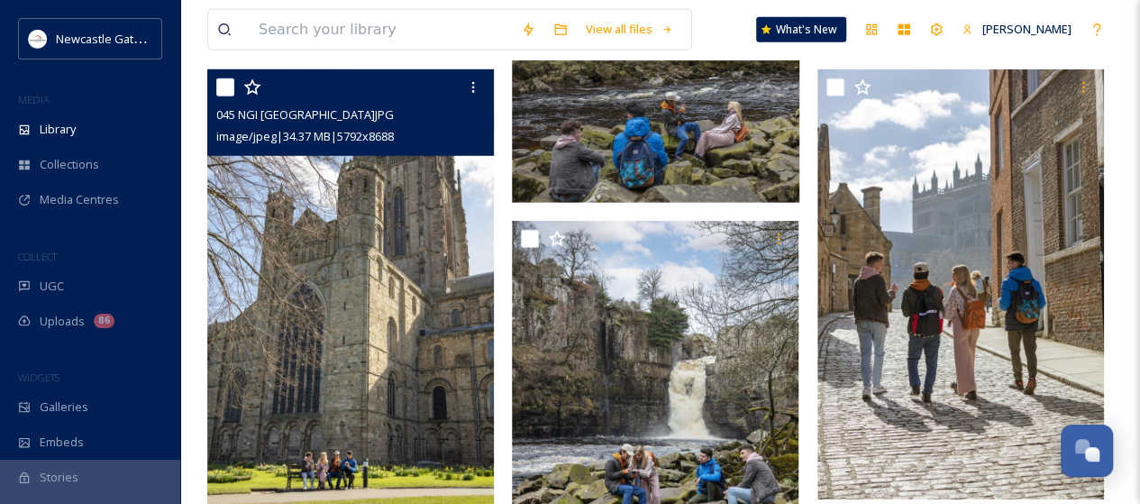
scroll to position [3356, 0]
